Goal: Task Accomplishment & Management: Use online tool/utility

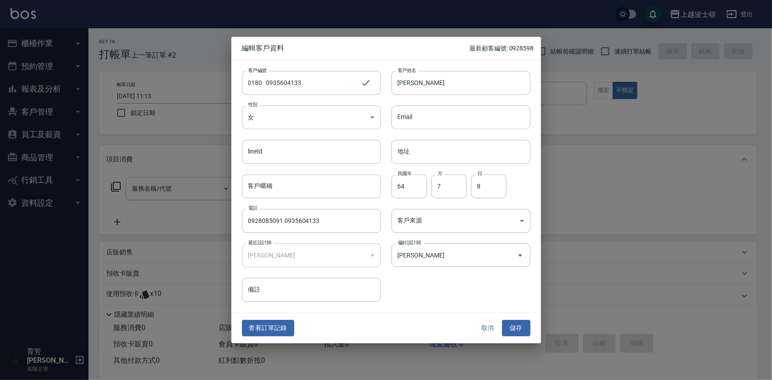
click at [672, 221] on div at bounding box center [386, 190] width 772 height 380
drag, startPoint x: 489, startPoint y: 325, endPoint x: 490, endPoint y: 320, distance: 4.9
click at [489, 325] on button "取消" at bounding box center [488, 328] width 28 height 16
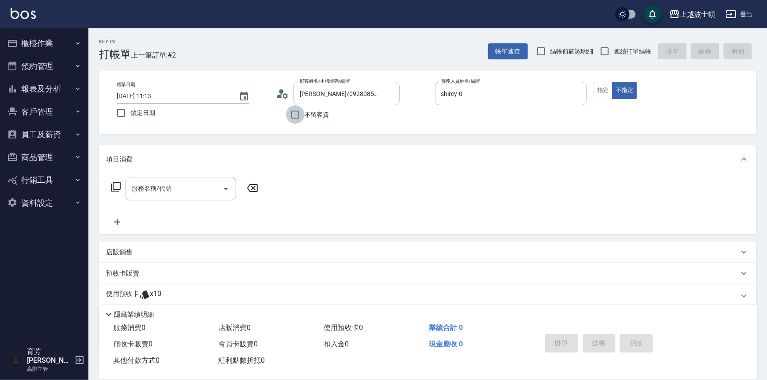
click at [303, 117] on input "不留客資" at bounding box center [295, 114] width 19 height 19
checkbox input "true"
click at [313, 122] on label "不留客資" at bounding box center [307, 114] width 43 height 19
click at [305, 122] on input "不留客資" at bounding box center [295, 114] width 19 height 19
checkbox input "false"
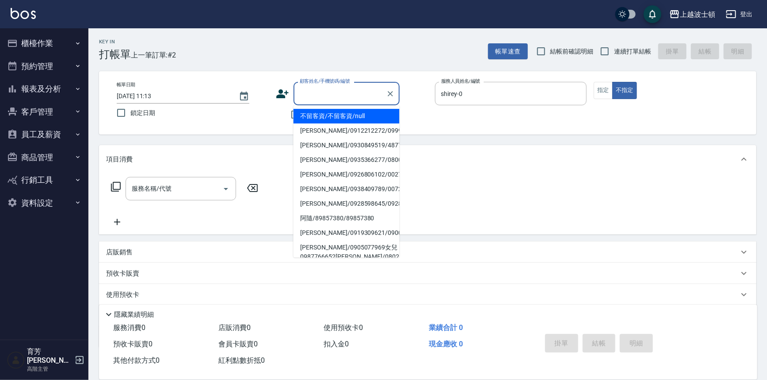
click at [324, 96] on input "顧客姓名/手機號碼/編號" at bounding box center [340, 93] width 85 height 15
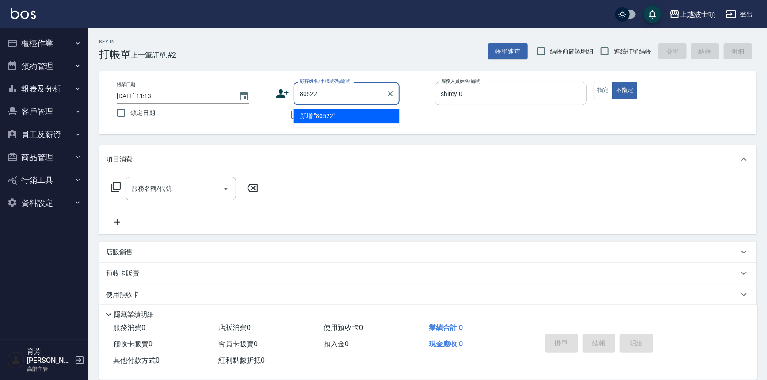
type input "80522"
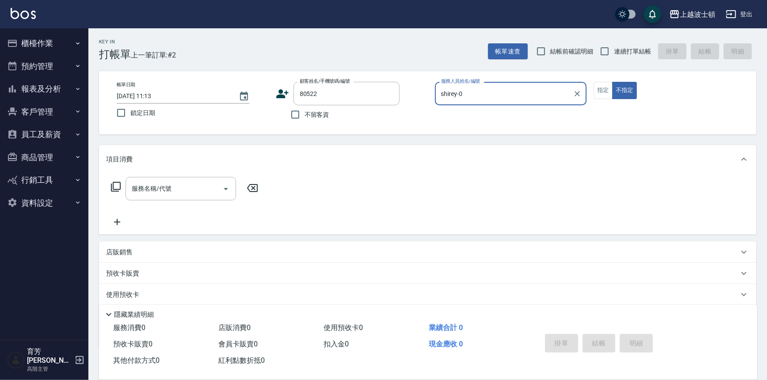
click at [612, 82] on button "不指定" at bounding box center [624, 90] width 25 height 17
type button "false"
type input "[PERSON_NAME]/0972069522/80522"
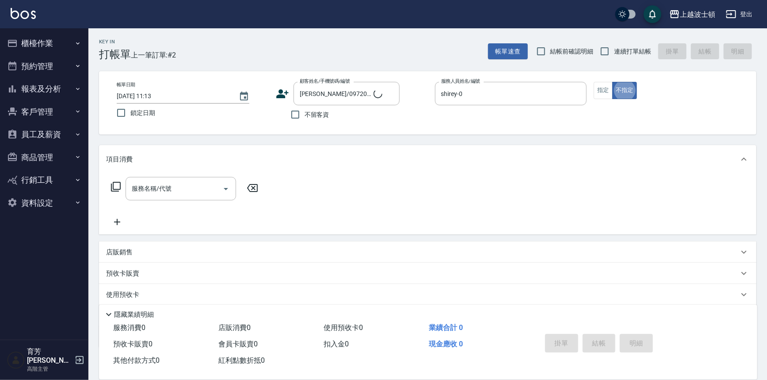
type input "怡廷-41"
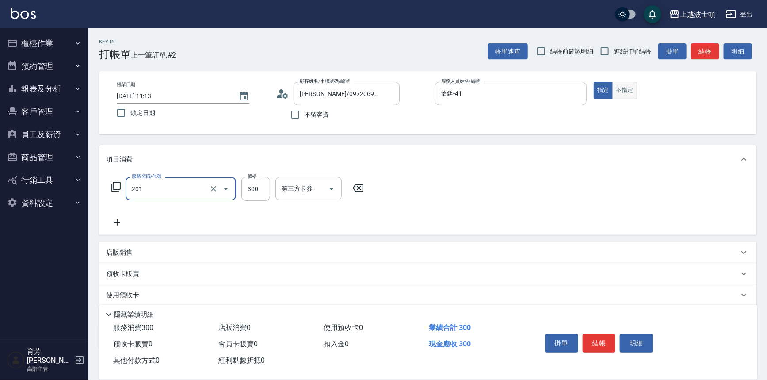
type input "洗髮(201)"
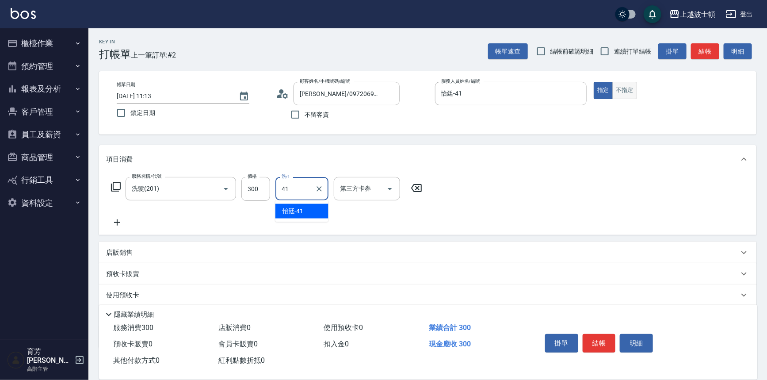
type input "怡廷-41"
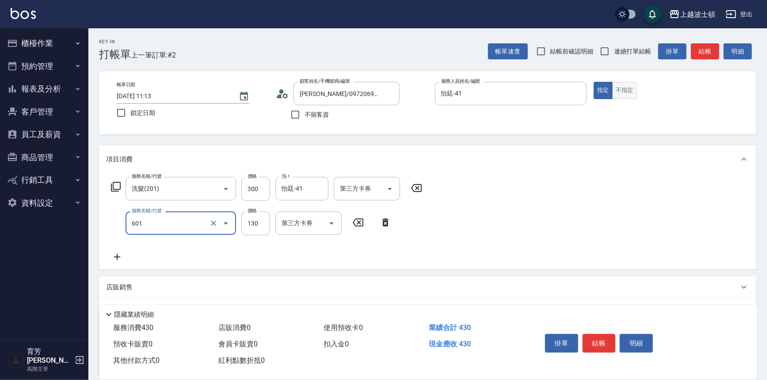
type input "單梳(601)"
type input "100"
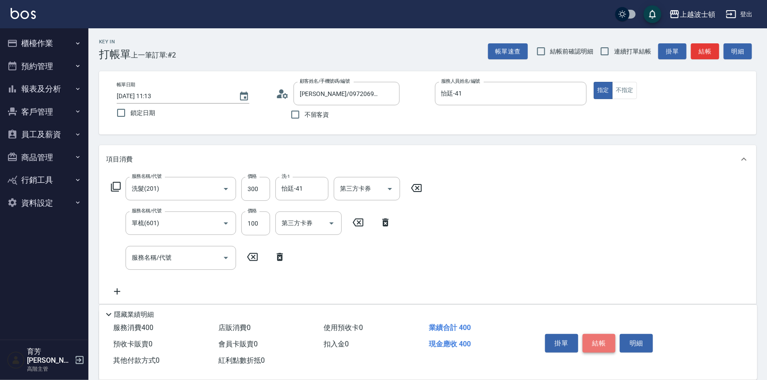
click at [604, 336] on button "結帳" at bounding box center [599, 343] width 33 height 19
